Goal: Information Seeking & Learning: Learn about a topic

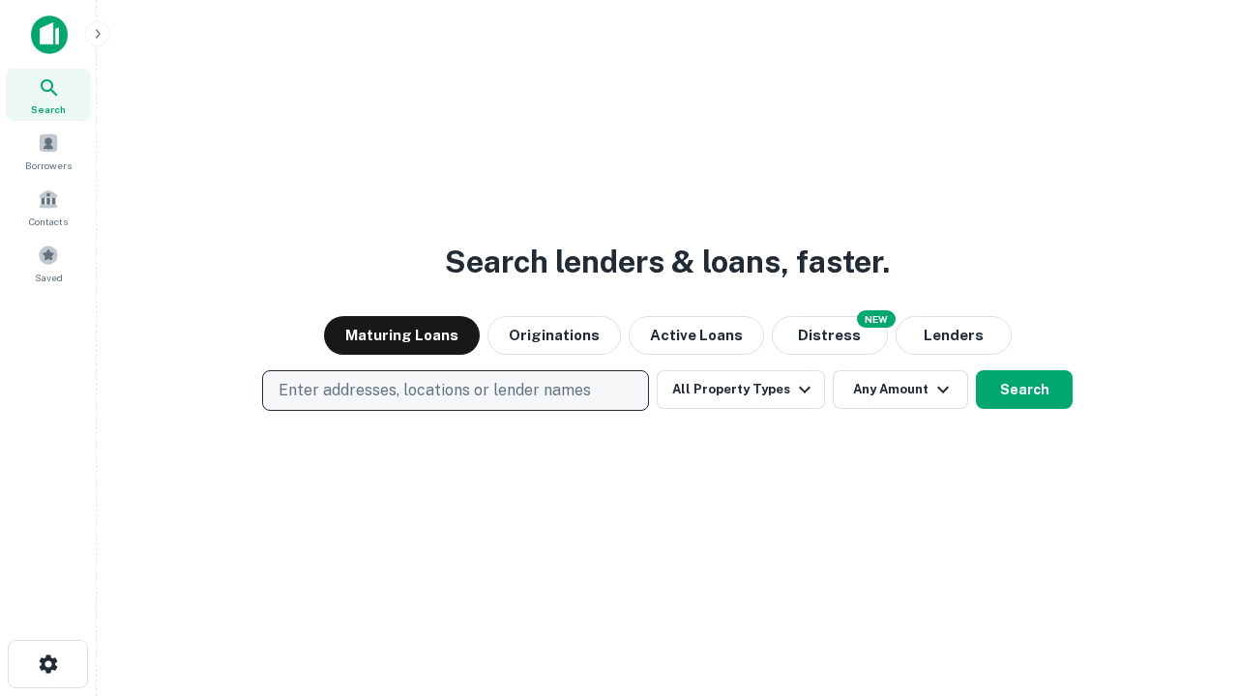
click at [454, 391] on p "Enter addresses, locations or lender names" at bounding box center [434, 390] width 312 height 23
type input "**********"
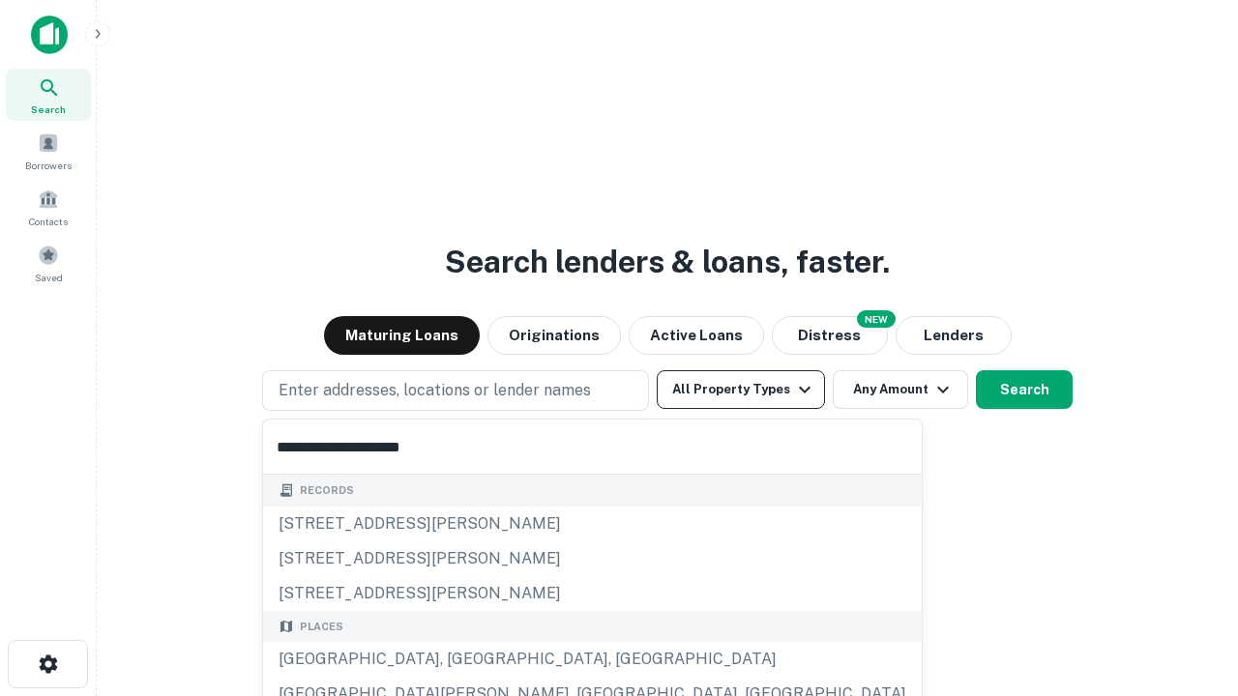
click at [462, 659] on div "[GEOGRAPHIC_DATA], [GEOGRAPHIC_DATA], [GEOGRAPHIC_DATA]" at bounding box center [592, 659] width 659 height 35
click at [741, 390] on button "All Property Types" at bounding box center [741, 389] width 168 height 39
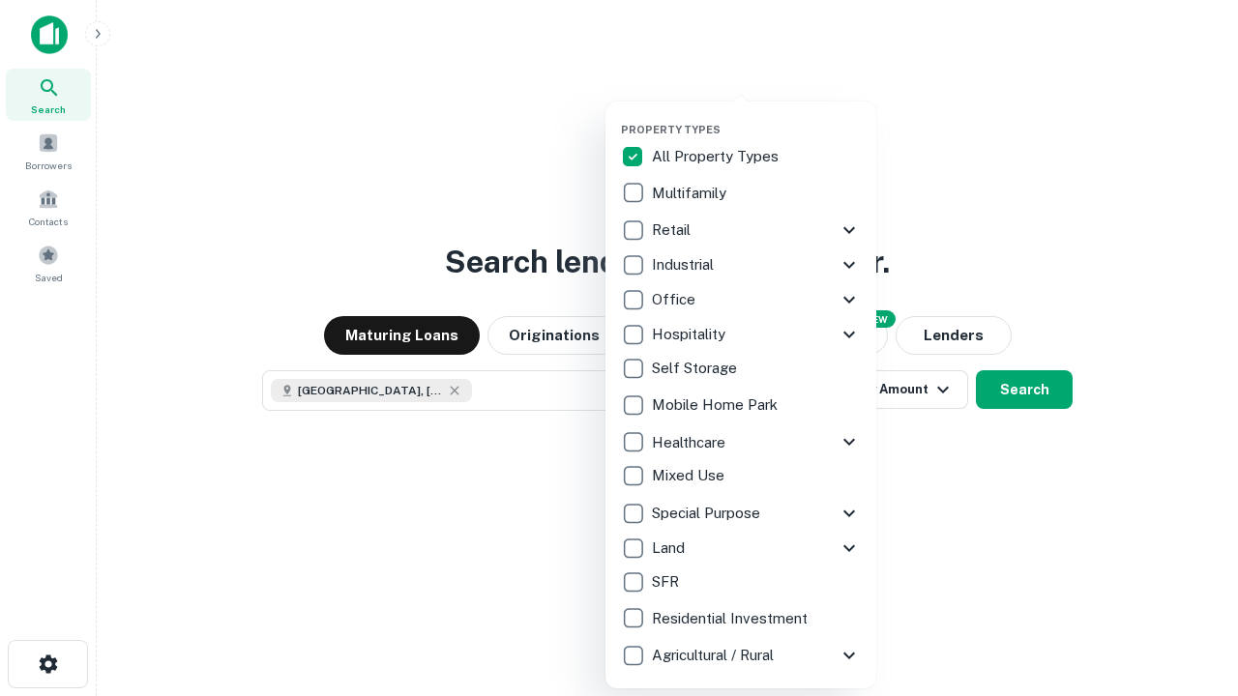
click at [756, 117] on button "button" at bounding box center [756, 117] width 271 height 1
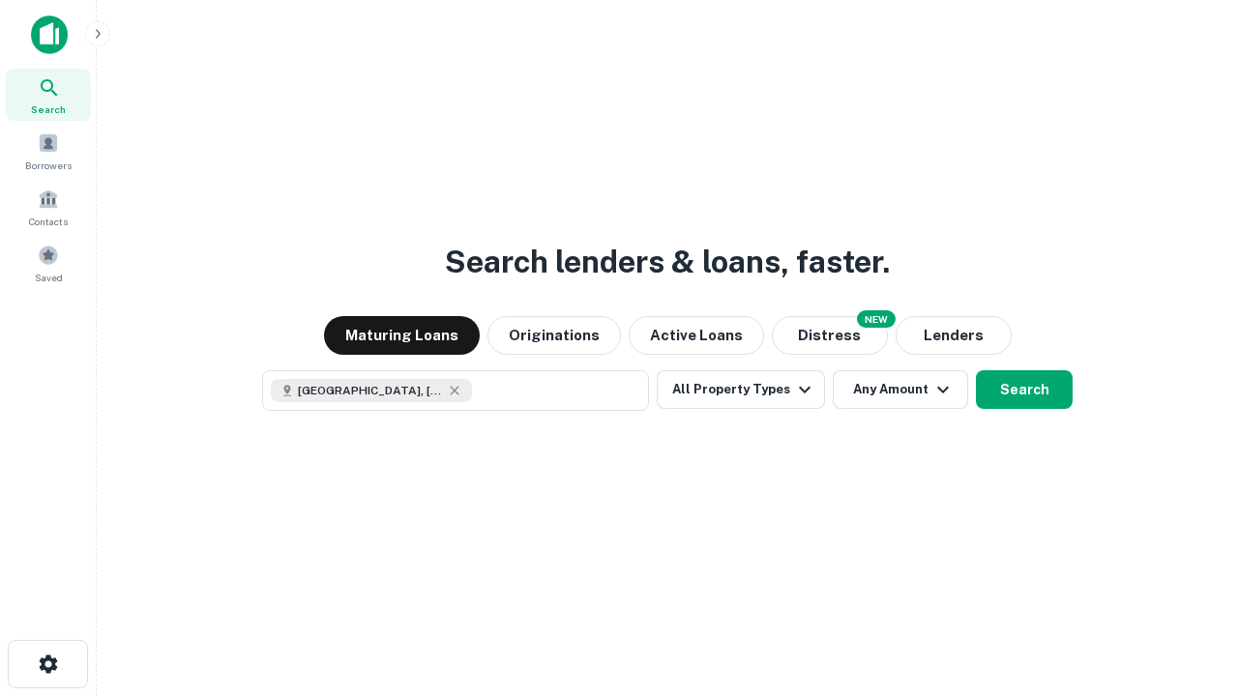
scroll to position [31, 0]
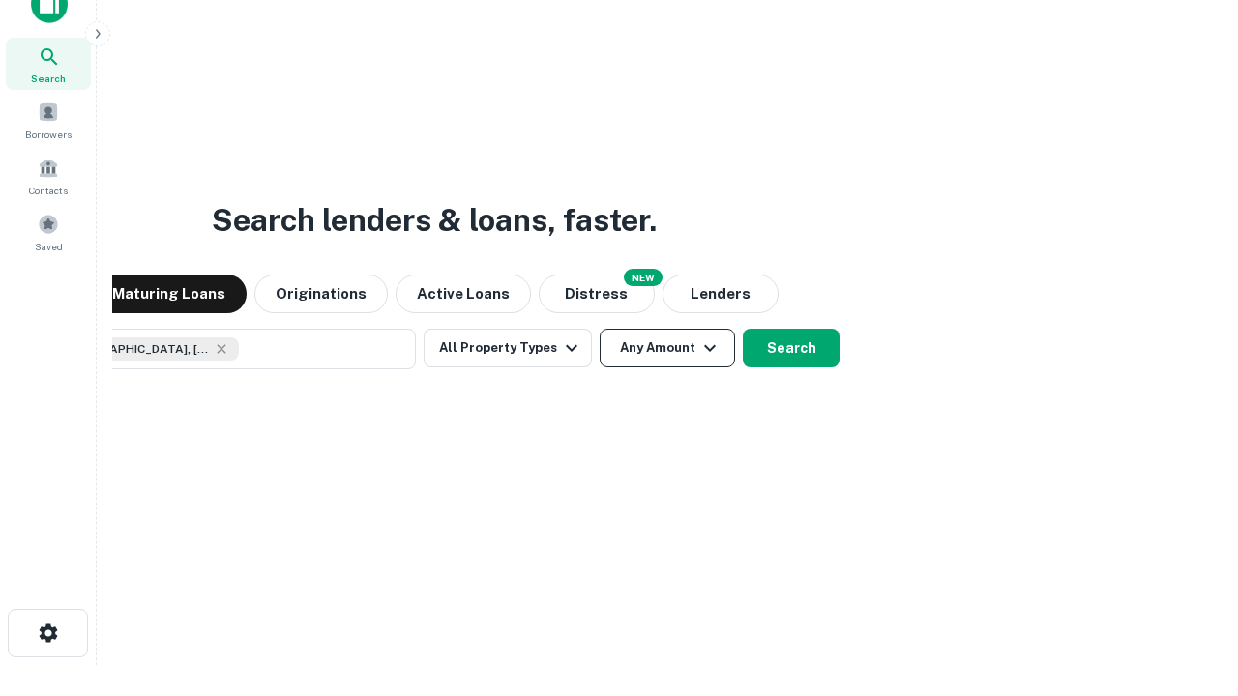
click at [600, 329] on button "Any Amount" at bounding box center [667, 348] width 135 height 39
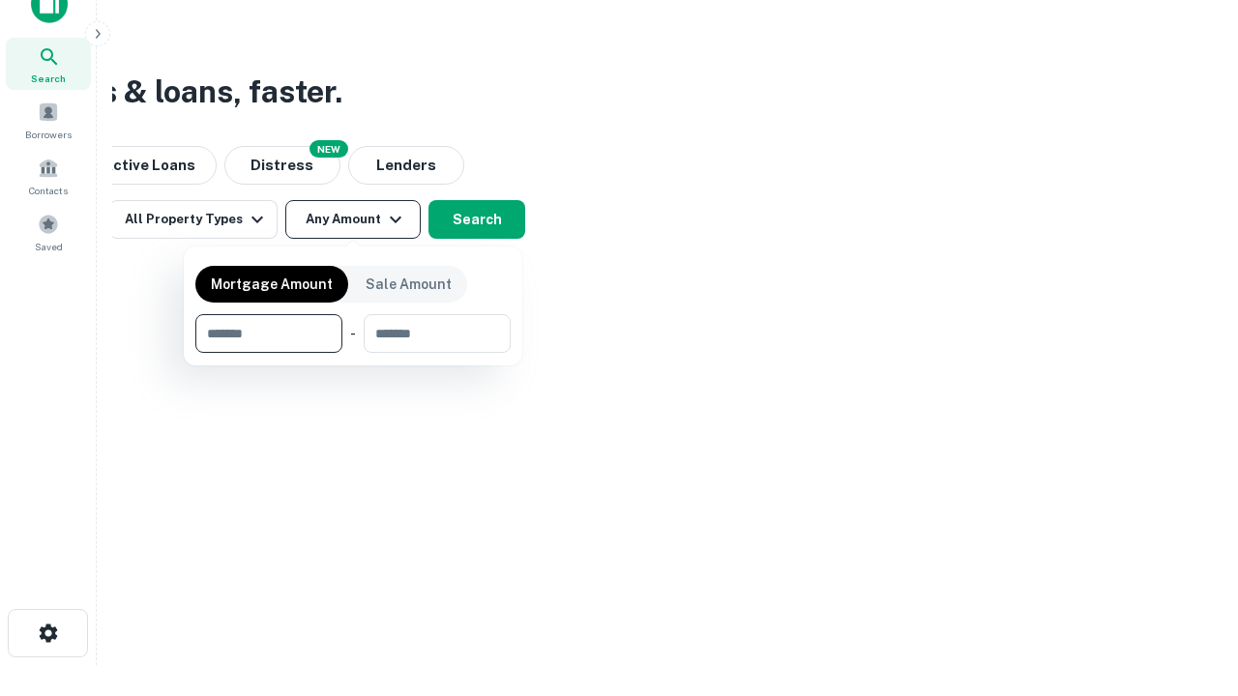
type input "*******"
click at [353, 353] on button "button" at bounding box center [352, 353] width 315 height 1
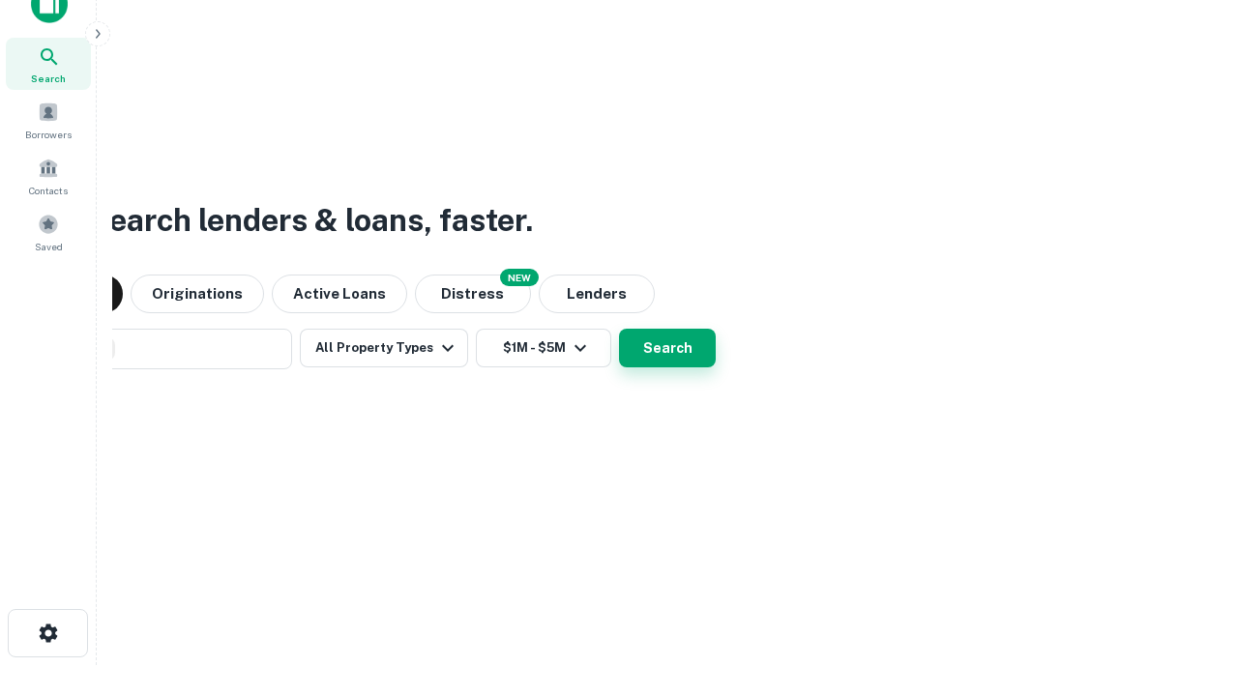
click at [619, 329] on button "Search" at bounding box center [667, 348] width 97 height 39
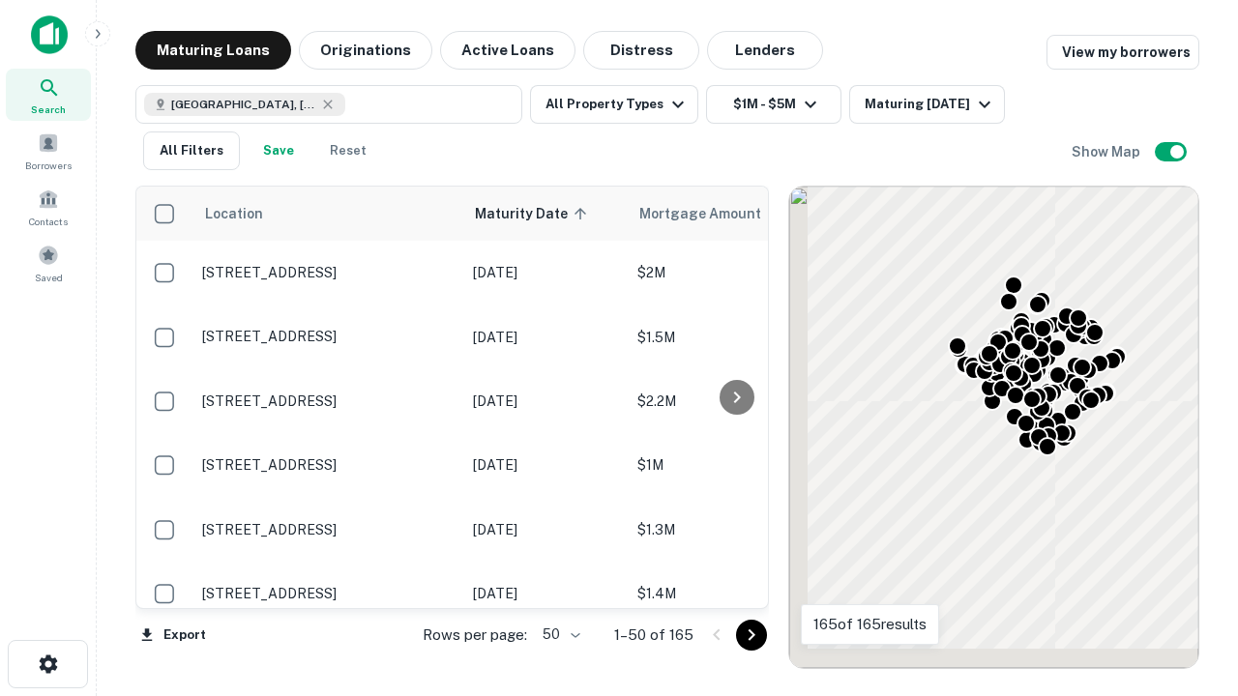
click at [558, 634] on body "Search Borrowers Contacts Saved Maturing Loans Originations Active Loans Distre…" at bounding box center [619, 348] width 1238 height 696
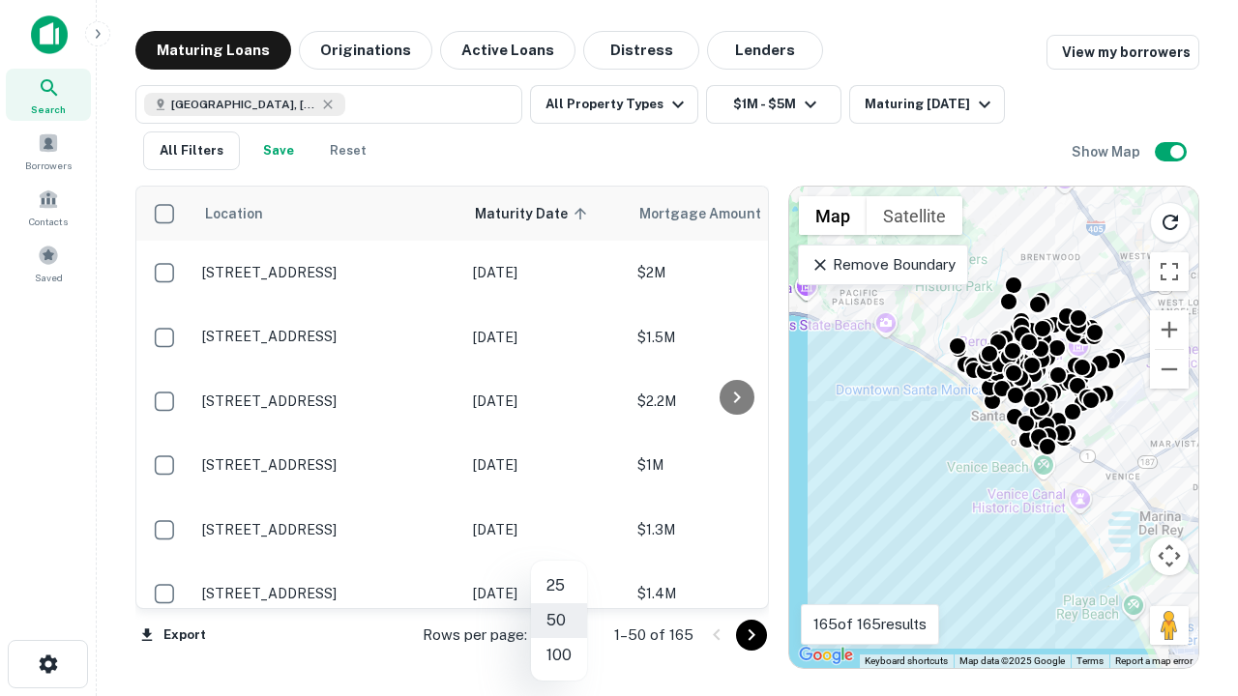
click at [559, 586] on li "25" at bounding box center [559, 586] width 56 height 35
